Goal: Find specific page/section: Find specific page/section

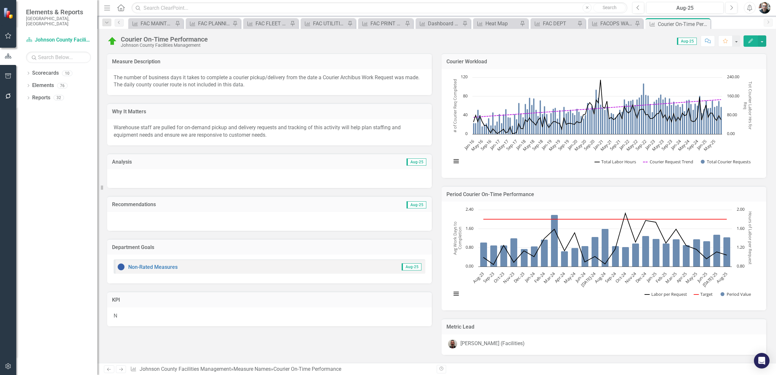
scroll to position [900, 0]
click at [697, 23] on icon "Pin" at bounding box center [697, 24] width 5 height 6
click at [705, 23] on icon "Pin" at bounding box center [704, 24] width 5 height 6
click at [704, 24] on icon "Close" at bounding box center [704, 23] width 6 height 5
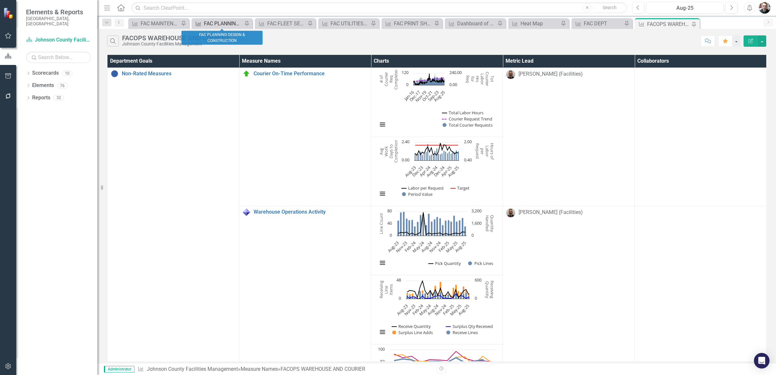
click at [207, 25] on div "FAC PLANNING DESIGN & CONSTRUCTION" at bounding box center [223, 23] width 39 height 8
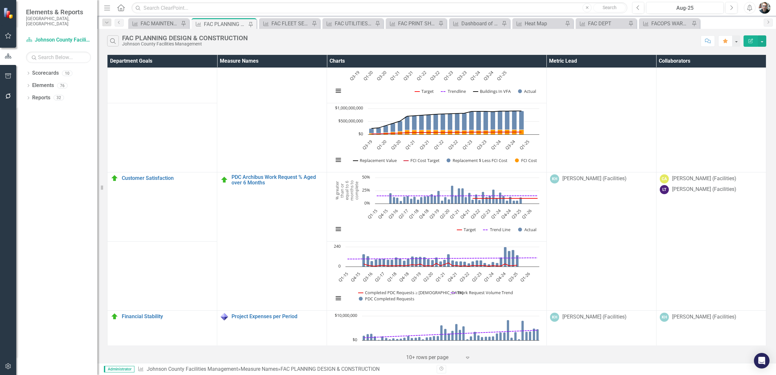
scroll to position [325, 0]
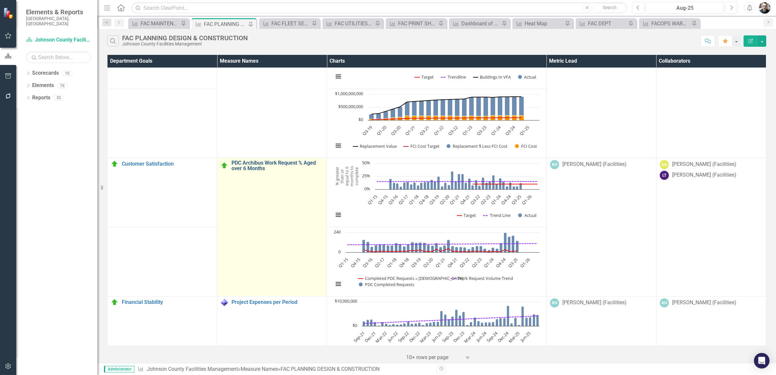
click at [251, 166] on link "PDC Archibus Work Request % Aged over 6 Months" at bounding box center [278, 165] width 92 height 11
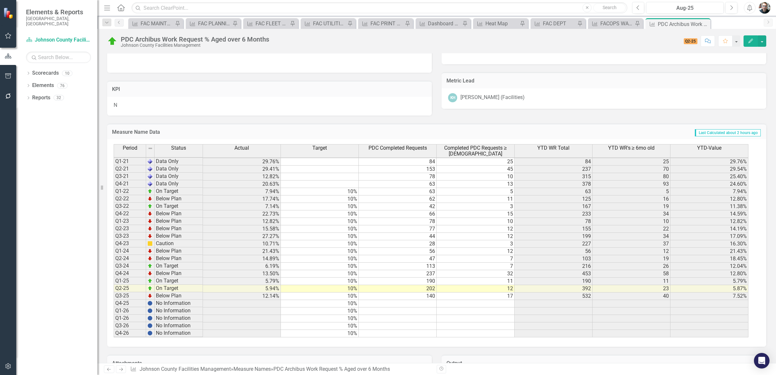
scroll to position [179, 0]
click at [696, 23] on icon "Pin" at bounding box center [697, 24] width 5 height 6
drag, startPoint x: 303, startPoint y: 23, endPoint x: 316, endPoint y: 34, distance: 17.3
click at [303, 23] on icon "Pin" at bounding box center [302, 24] width 6 height 5
click at [704, 24] on icon at bounding box center [705, 24] width 4 height 4
